Goal: Find specific page/section: Find specific page/section

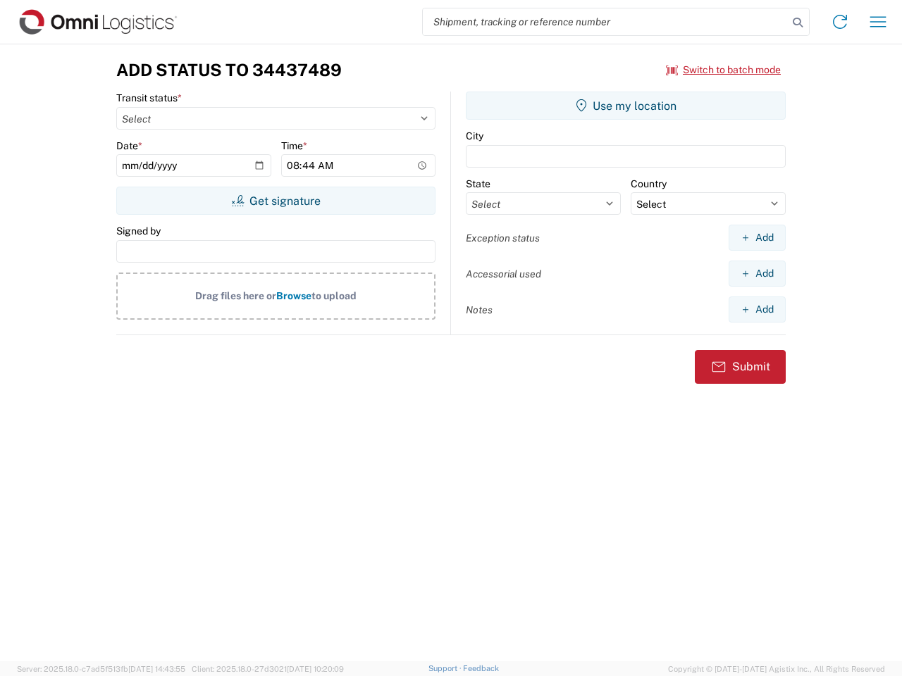
click at [605, 22] on input "search" at bounding box center [605, 21] width 365 height 27
click at [798, 23] on icon at bounding box center [798, 23] width 20 height 20
click at [840, 22] on icon at bounding box center [840, 22] width 23 height 23
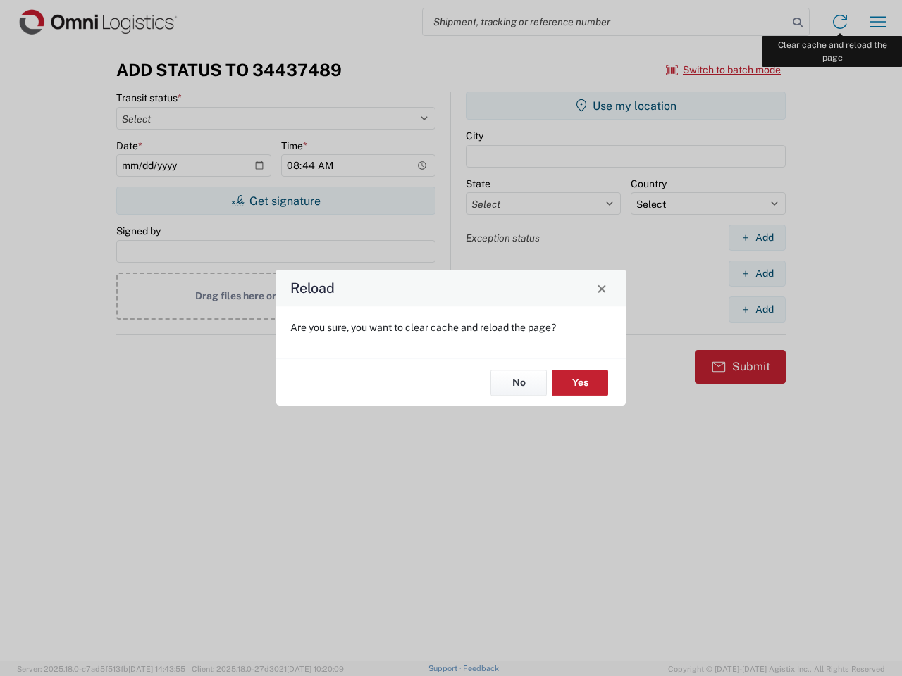
click at [878, 22] on div "Reload Are you sure, you want to clear cache and reload the page? No Yes" at bounding box center [451, 338] width 902 height 676
click at [724, 70] on div "Reload Are you sure, you want to clear cache and reload the page? No Yes" at bounding box center [451, 338] width 902 height 676
click at [276, 201] on div "Reload Are you sure, you want to clear cache and reload the page? No Yes" at bounding box center [451, 338] width 902 height 676
click at [626, 106] on div "Reload Are you sure, you want to clear cache and reload the page? No Yes" at bounding box center [451, 338] width 902 height 676
click at [757, 237] on div "Reload Are you sure, you want to clear cache and reload the page? No Yes" at bounding box center [451, 338] width 902 height 676
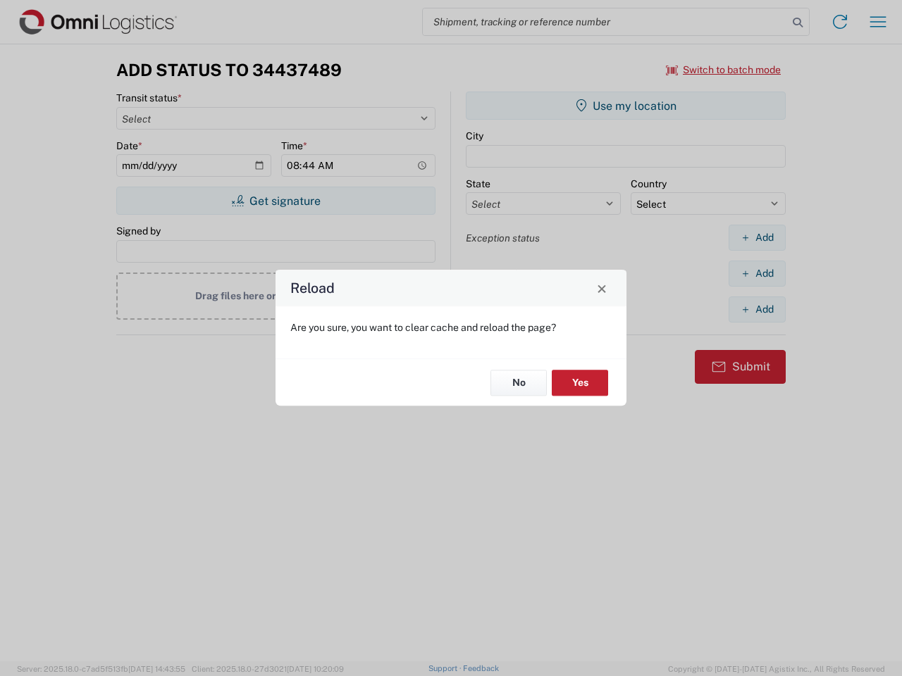
click at [757, 273] on div "Reload Are you sure, you want to clear cache and reload the page? No Yes" at bounding box center [451, 338] width 902 height 676
click at [757, 309] on div "Reload Are you sure, you want to clear cache and reload the page? No Yes" at bounding box center [451, 338] width 902 height 676
